Goal: Find specific page/section: Find specific page/section

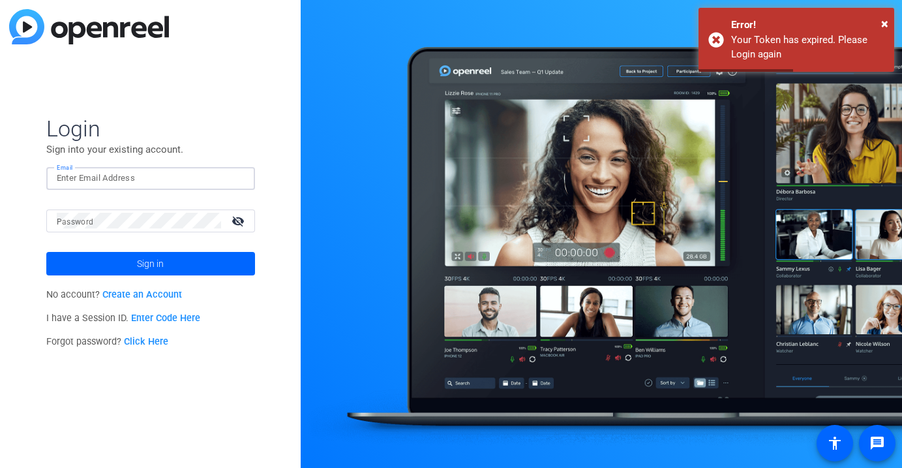
click at [125, 179] on input "Email" at bounding box center [151, 178] width 188 height 16
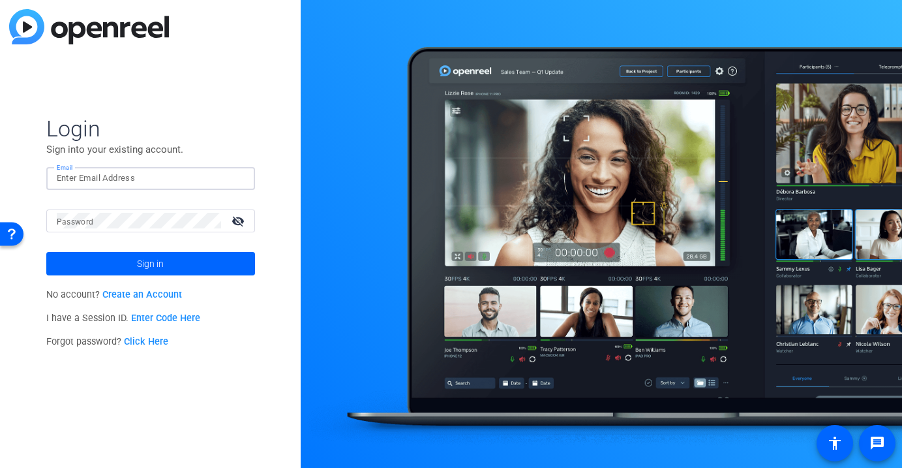
click at [104, 178] on input "Email" at bounding box center [151, 178] width 188 height 16
paste input "[EMAIL_ADDRESS][DOMAIN_NAME]"
type input "[EMAIL_ADDRESS][DOMAIN_NAME]"
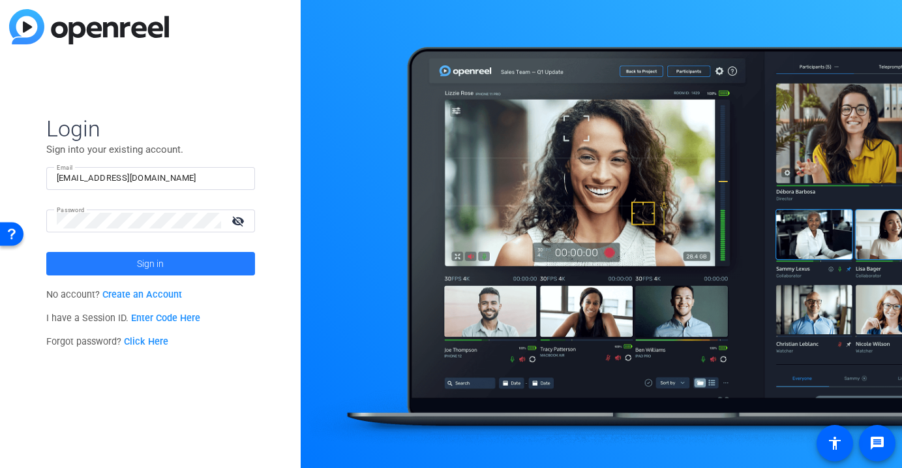
click at [121, 260] on span at bounding box center [150, 263] width 209 height 31
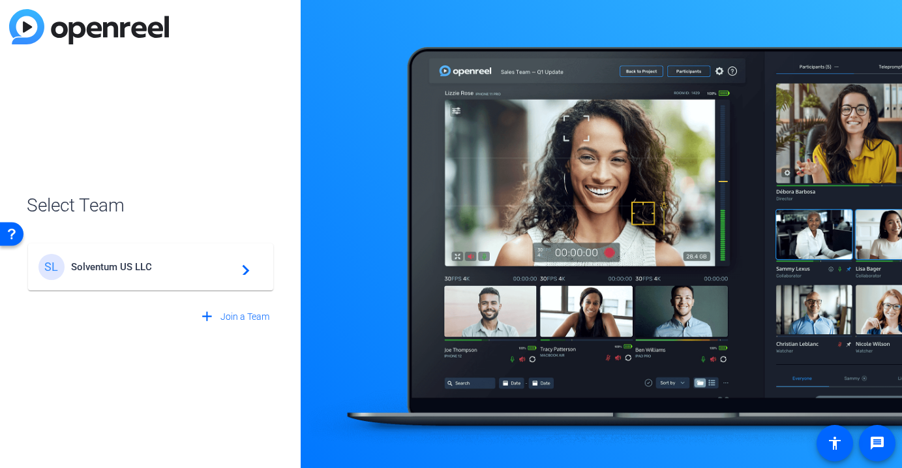
click at [124, 271] on span "Solventum US LLC" at bounding box center [152, 267] width 163 height 12
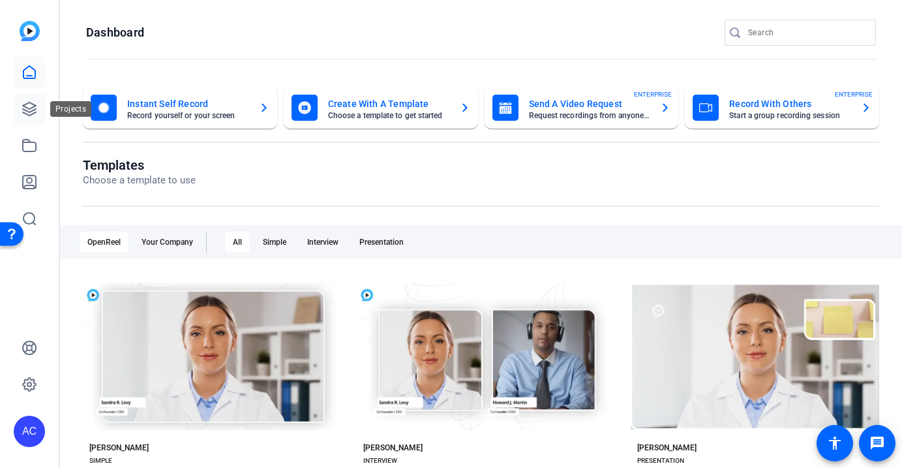
click at [29, 104] on icon at bounding box center [30, 109] width 16 height 16
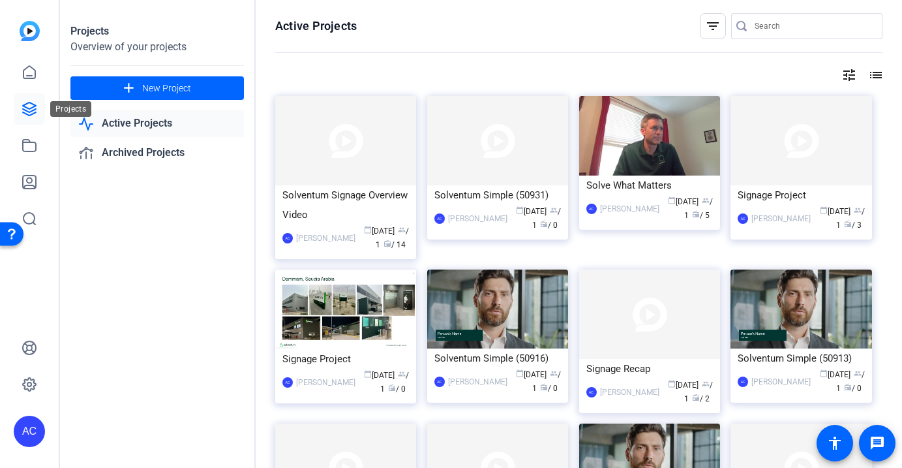
click at [22, 112] on icon at bounding box center [30, 109] width 16 height 16
click at [804, 18] on input "Search" at bounding box center [813, 26] width 117 height 16
type input "[PERSON_NAME]"
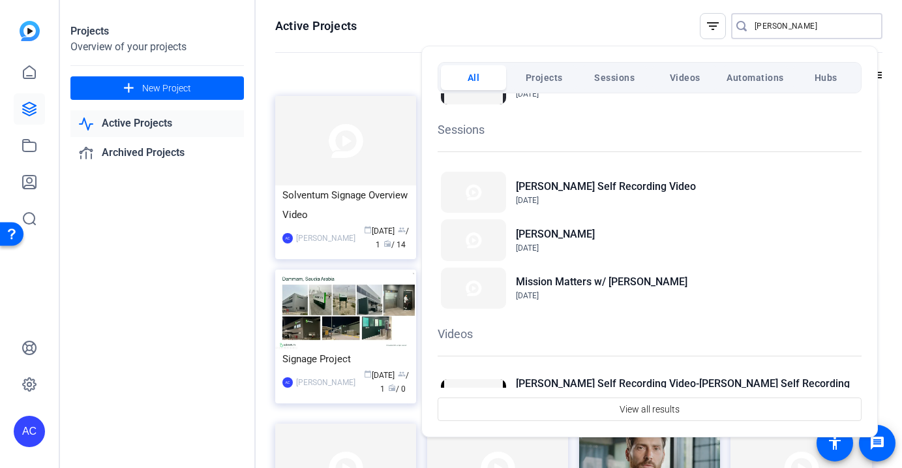
scroll to position [108, 0]
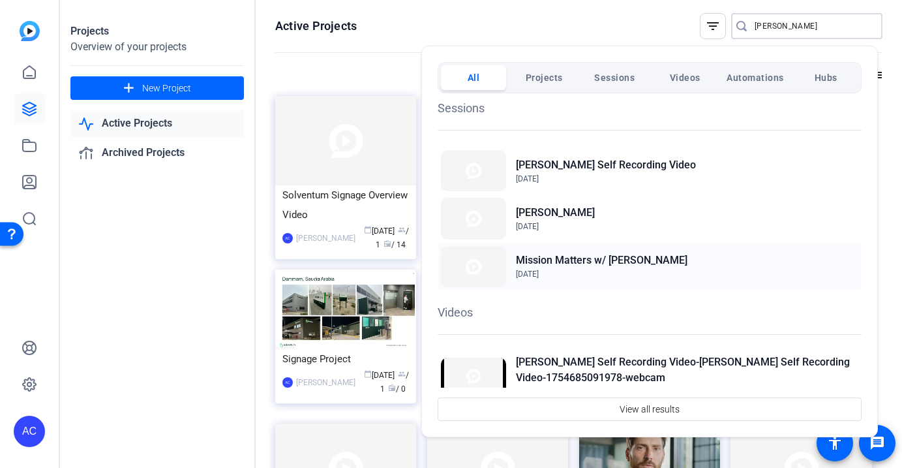
click at [628, 262] on h2 "Mission Matters w/ [PERSON_NAME]" at bounding box center [602, 261] width 172 height 16
